Goal: Task Accomplishment & Management: Complete application form

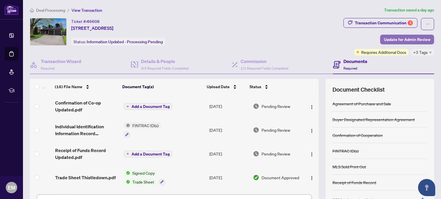
click at [405, 38] on span "Update for Admin Review" at bounding box center [407, 39] width 46 height 9
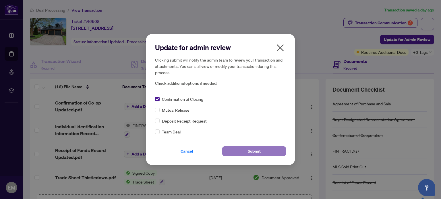
click at [250, 150] on span "Submit" at bounding box center [254, 151] width 13 height 9
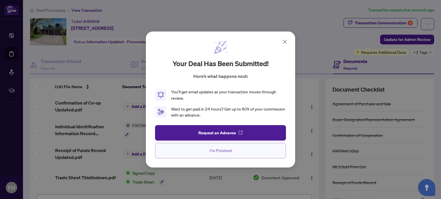
click at [249, 153] on button "I'm Finished" at bounding box center [220, 150] width 131 height 15
